Goal: Task Accomplishment & Management: Use online tool/utility

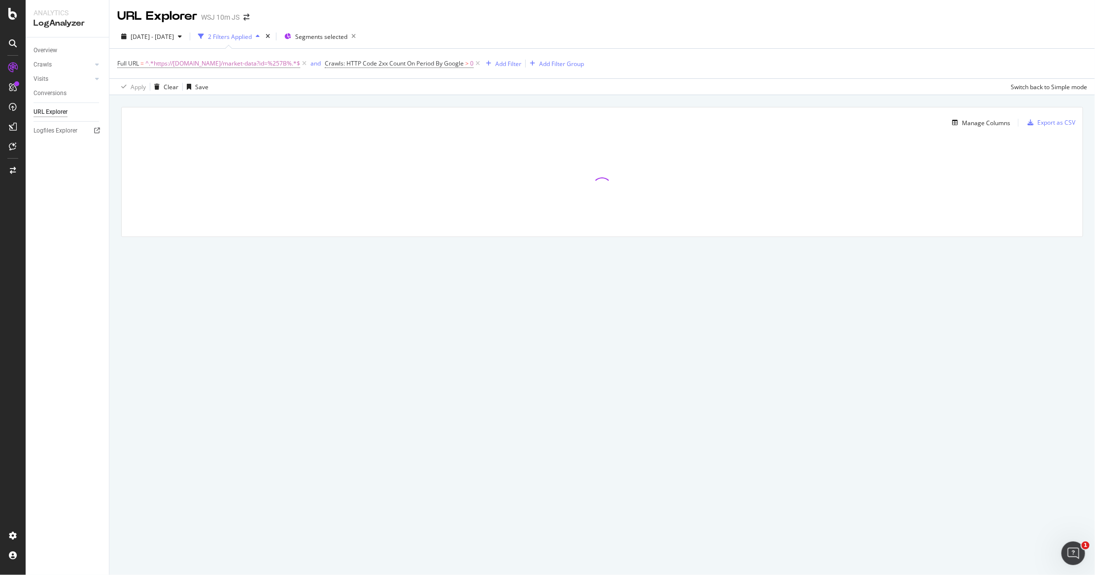
drag, startPoint x: 127, startPoint y: 138, endPoint x: 202, endPoint y: 233, distance: 120.4
click at [202, 233] on div at bounding box center [602, 187] width 961 height 99
click at [174, 33] on span "[DATE] - [DATE]" at bounding box center [152, 37] width 43 height 8
click at [170, 80] on div "Last 28 Days" at bounding box center [160, 81] width 35 height 8
type input "[DATE]"
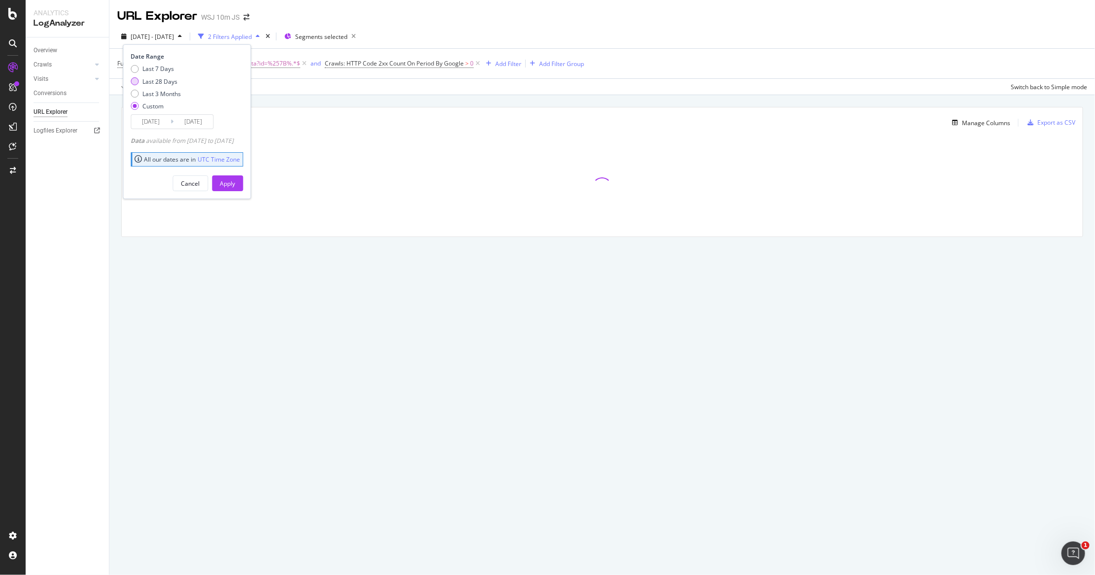
type input "[DATE]"
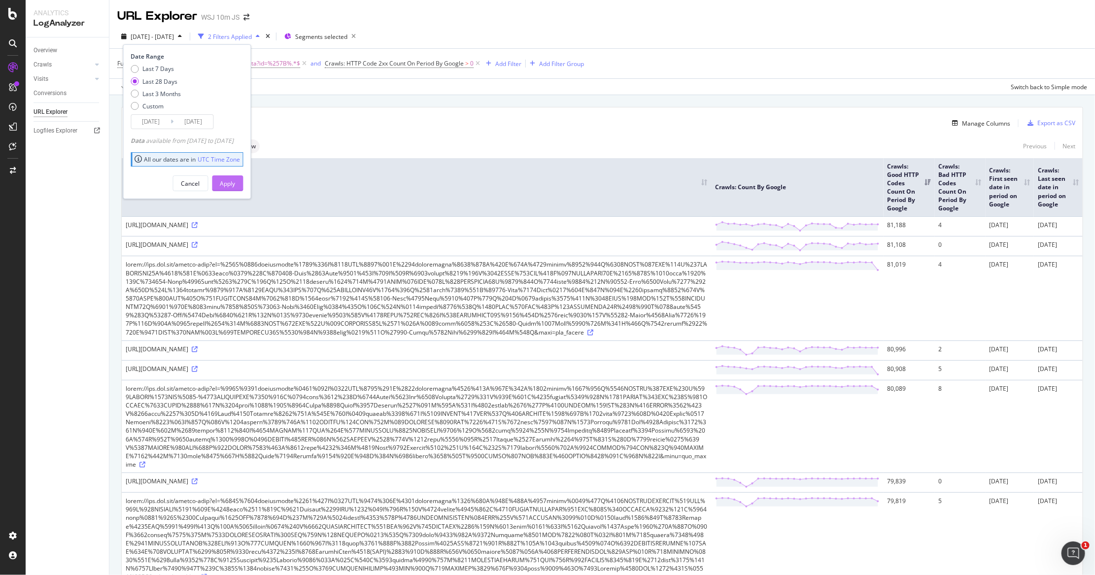
click at [236, 182] on div "Apply" at bounding box center [227, 183] width 15 height 8
